Goal: Task Accomplishment & Management: Complete application form

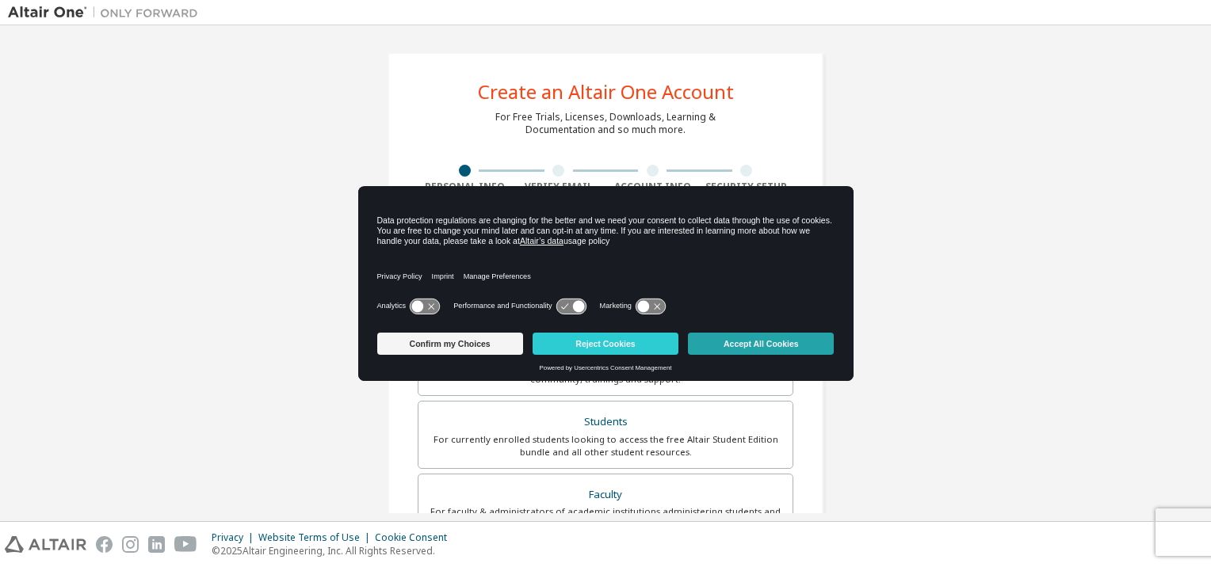
click at [771, 346] on button "Accept All Cookies" at bounding box center [761, 344] width 146 height 22
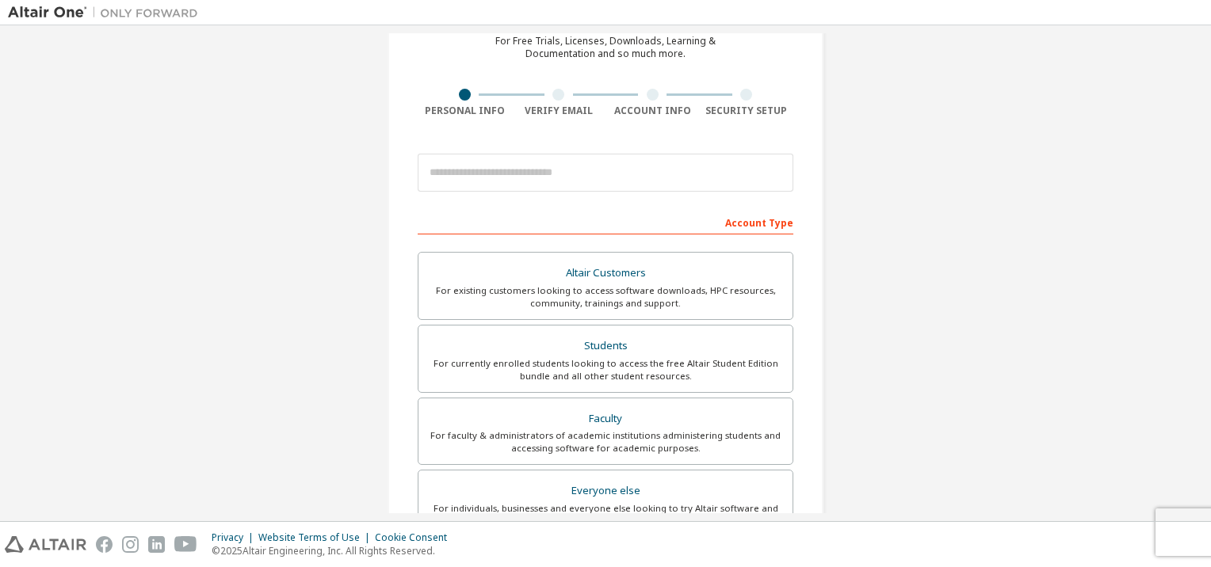
scroll to position [79, 0]
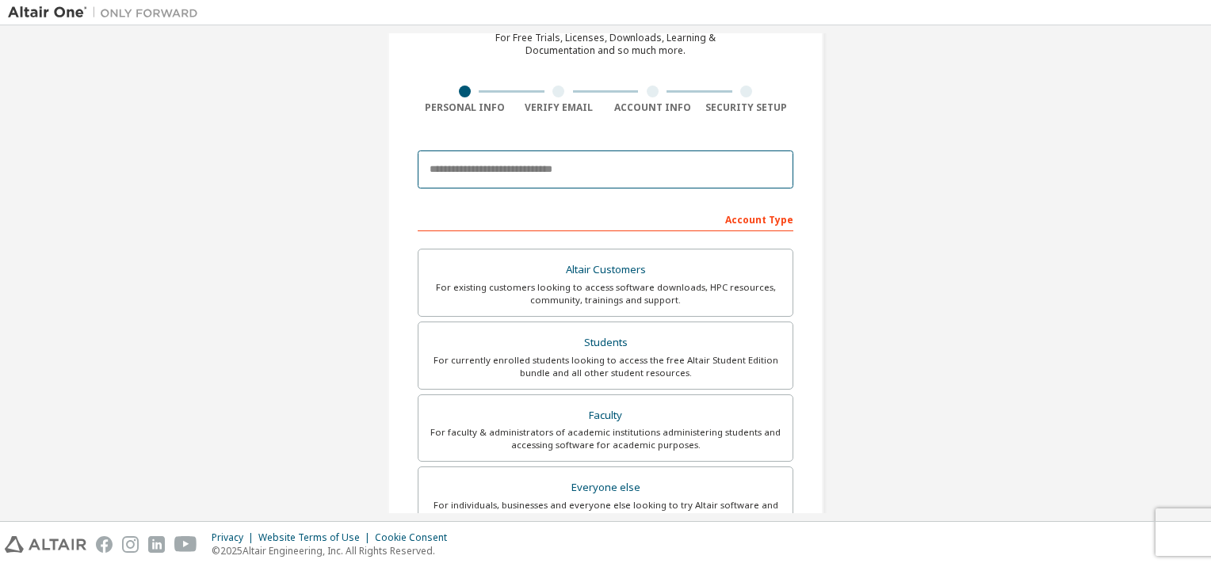
click at [555, 170] on input "email" at bounding box center [606, 170] width 376 height 38
type input "**********"
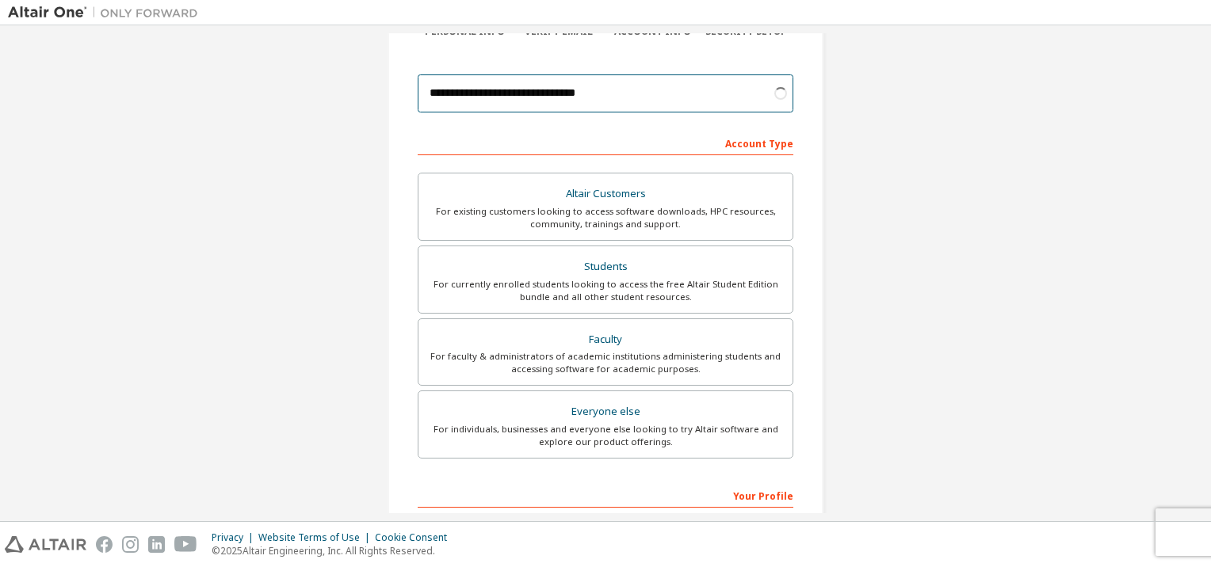
scroll to position [158, 0]
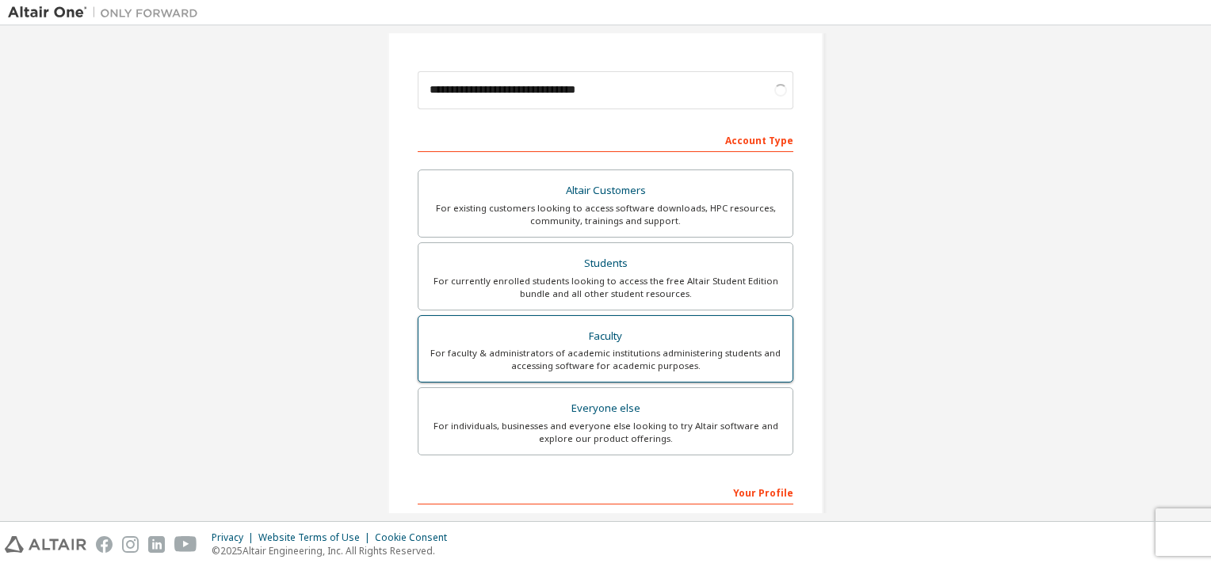
click at [621, 328] on div "Faculty" at bounding box center [605, 337] width 355 height 22
click at [617, 288] on div "For currently enrolled students looking to access the free Altair Student Editi…" at bounding box center [605, 287] width 355 height 25
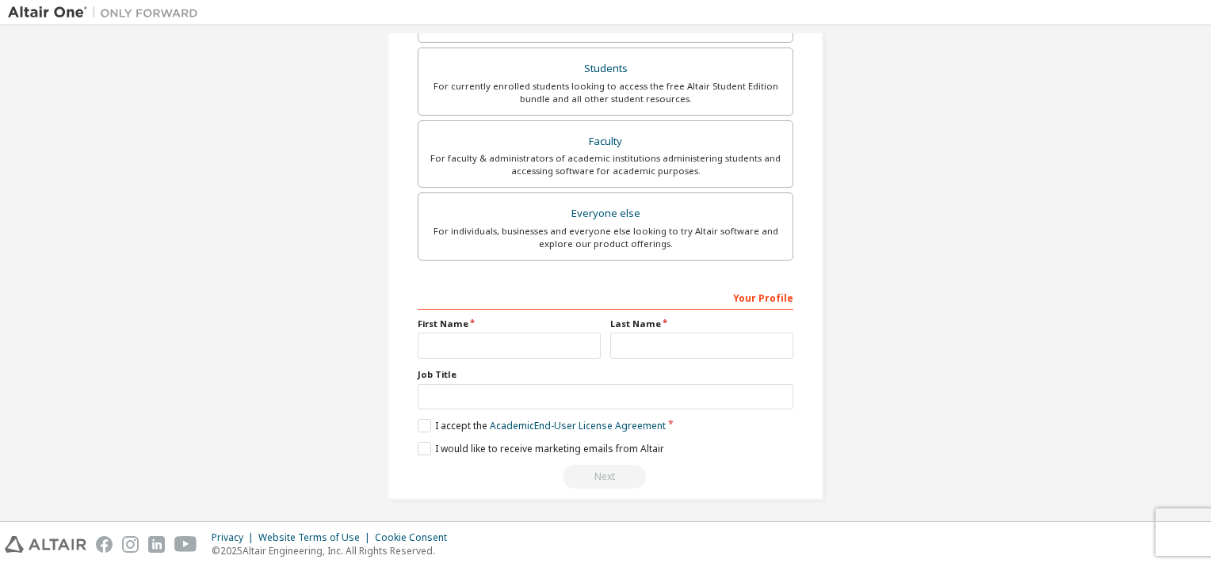
scroll to position [355, 0]
click at [531, 339] on input "text" at bounding box center [509, 344] width 183 height 26
type input "***"
click at [631, 341] on input "text" at bounding box center [701, 344] width 183 height 26
type input "******"
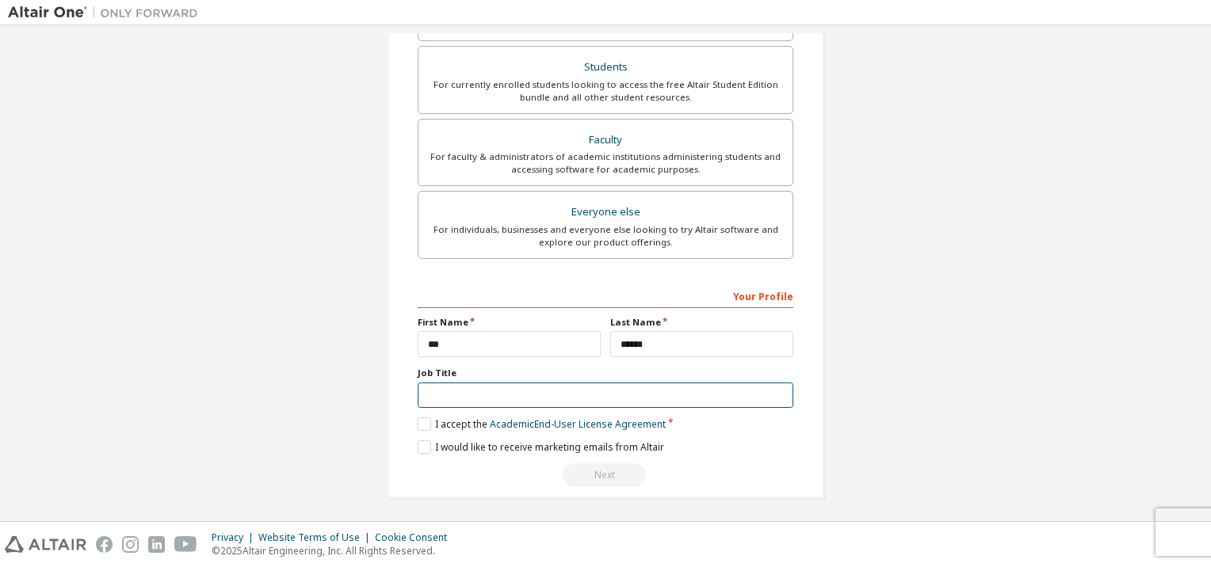
click at [560, 392] on input "text" at bounding box center [606, 396] width 376 height 26
type input "*******"
click at [422, 420] on label "I accept the Academic End-User License Agreement" at bounding box center [542, 424] width 248 height 13
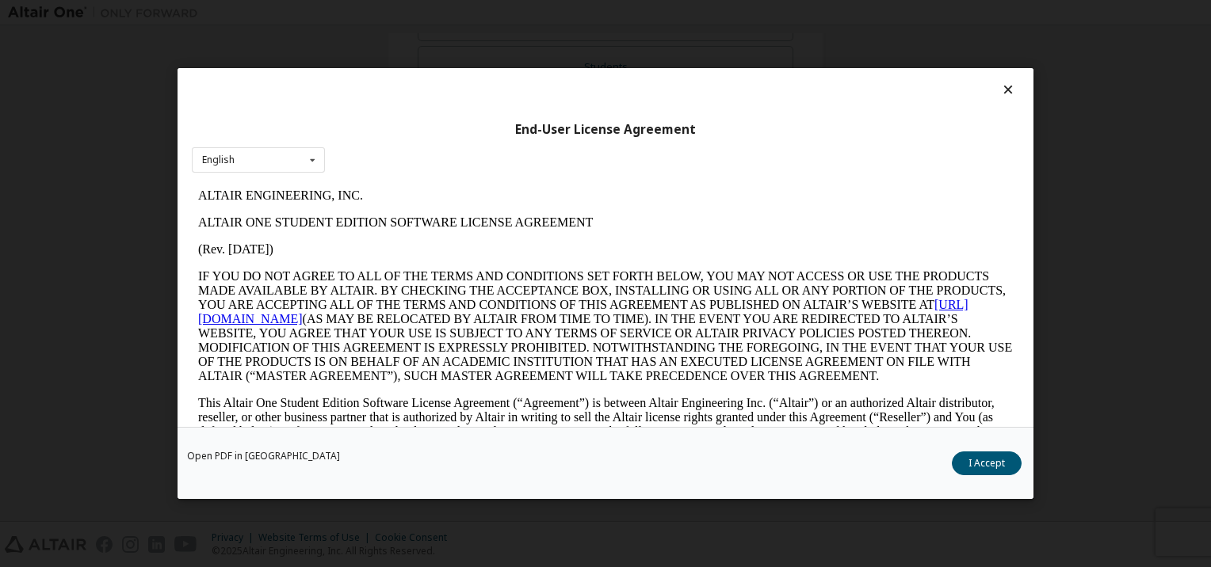
scroll to position [0, 0]
click at [1006, 463] on button "I Accept" at bounding box center [987, 464] width 70 height 24
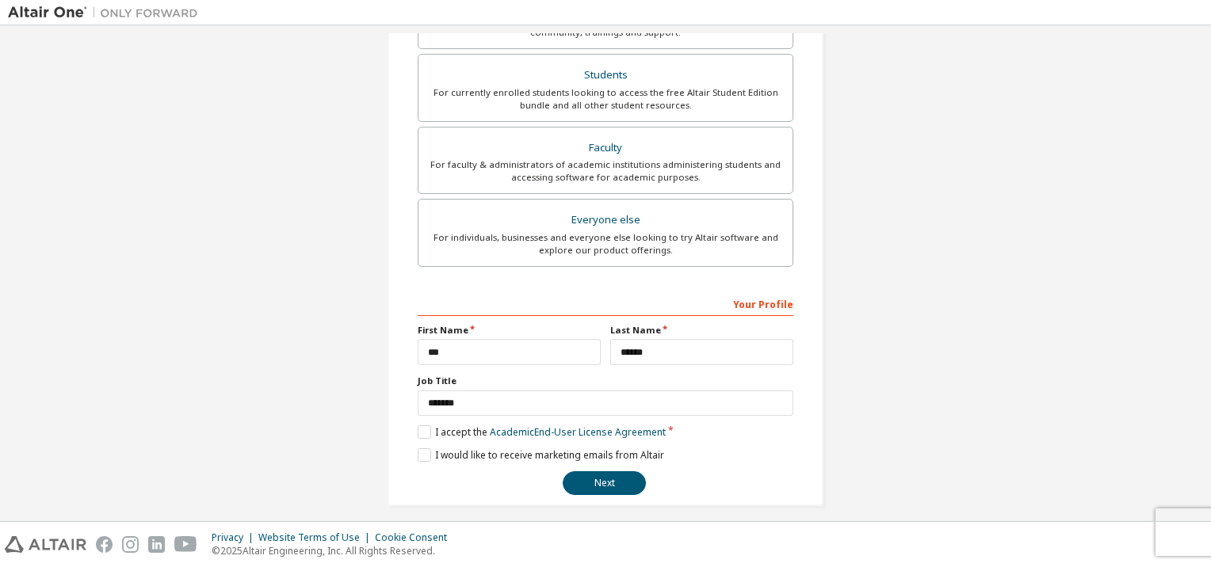
scroll to position [355, 0]
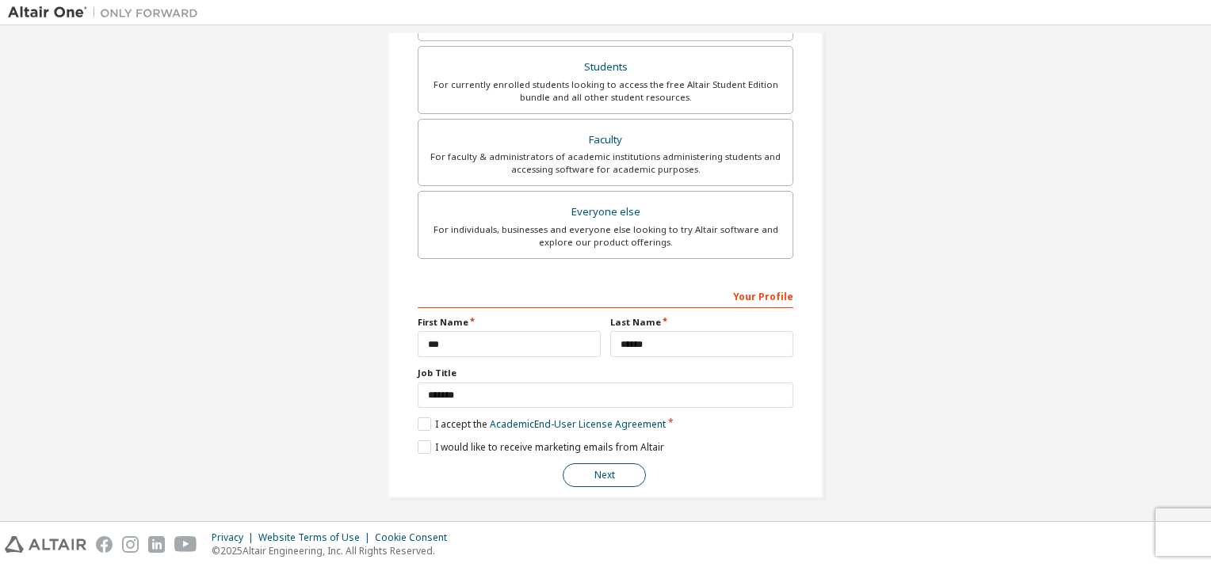
click at [620, 470] on button "Next" at bounding box center [604, 476] width 83 height 24
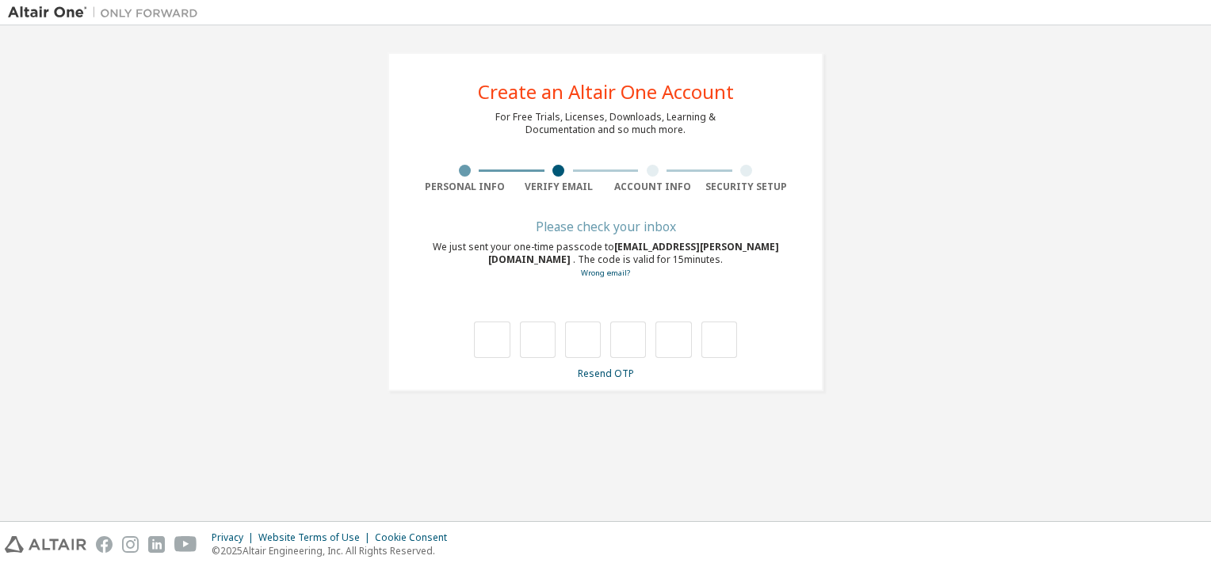
scroll to position [0, 0]
type input "*"
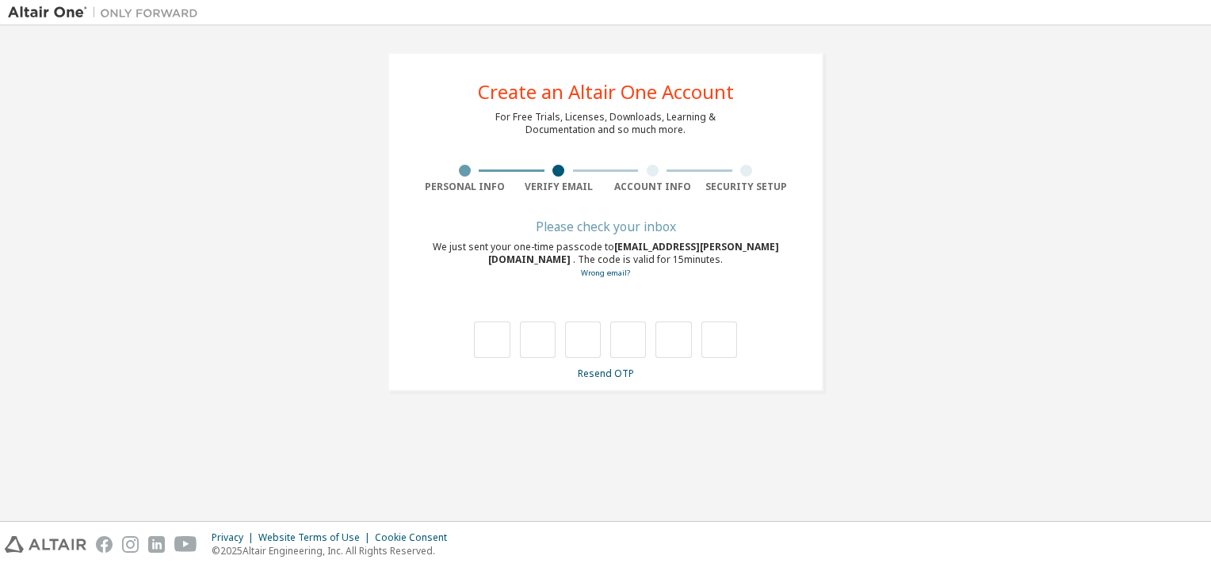
type input "*"
